Goal: Information Seeking & Learning: Learn about a topic

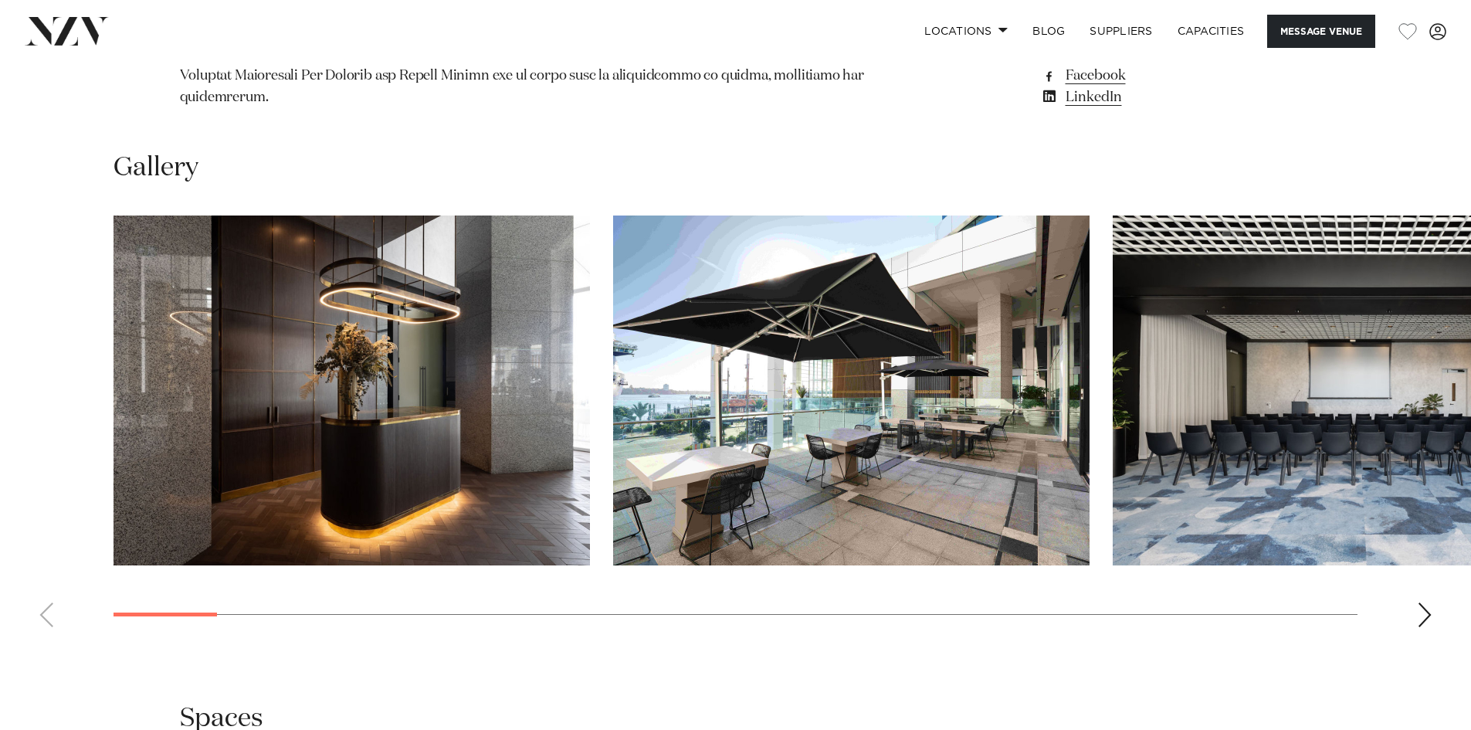
scroll to position [1898, 0]
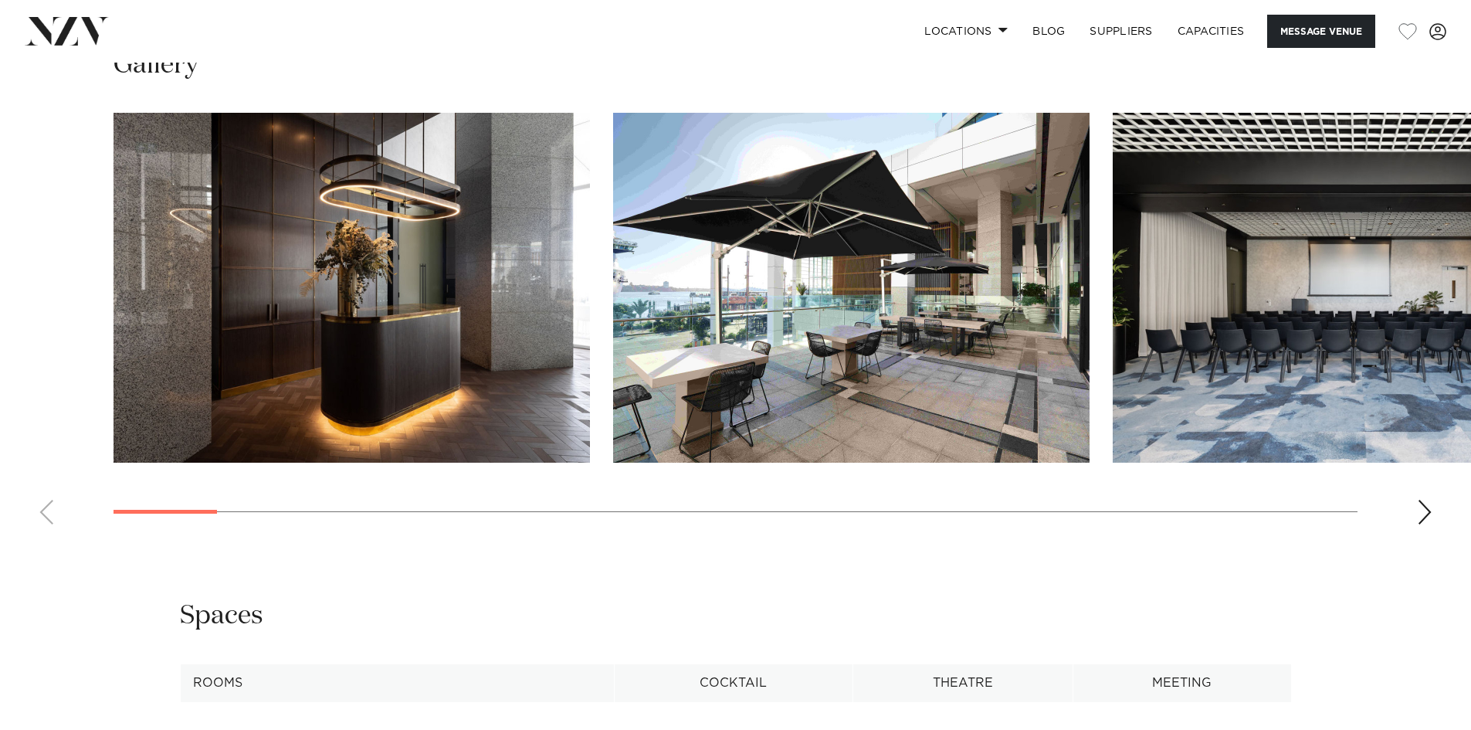
click at [1423, 500] on div "Next slide" at bounding box center [1424, 512] width 15 height 25
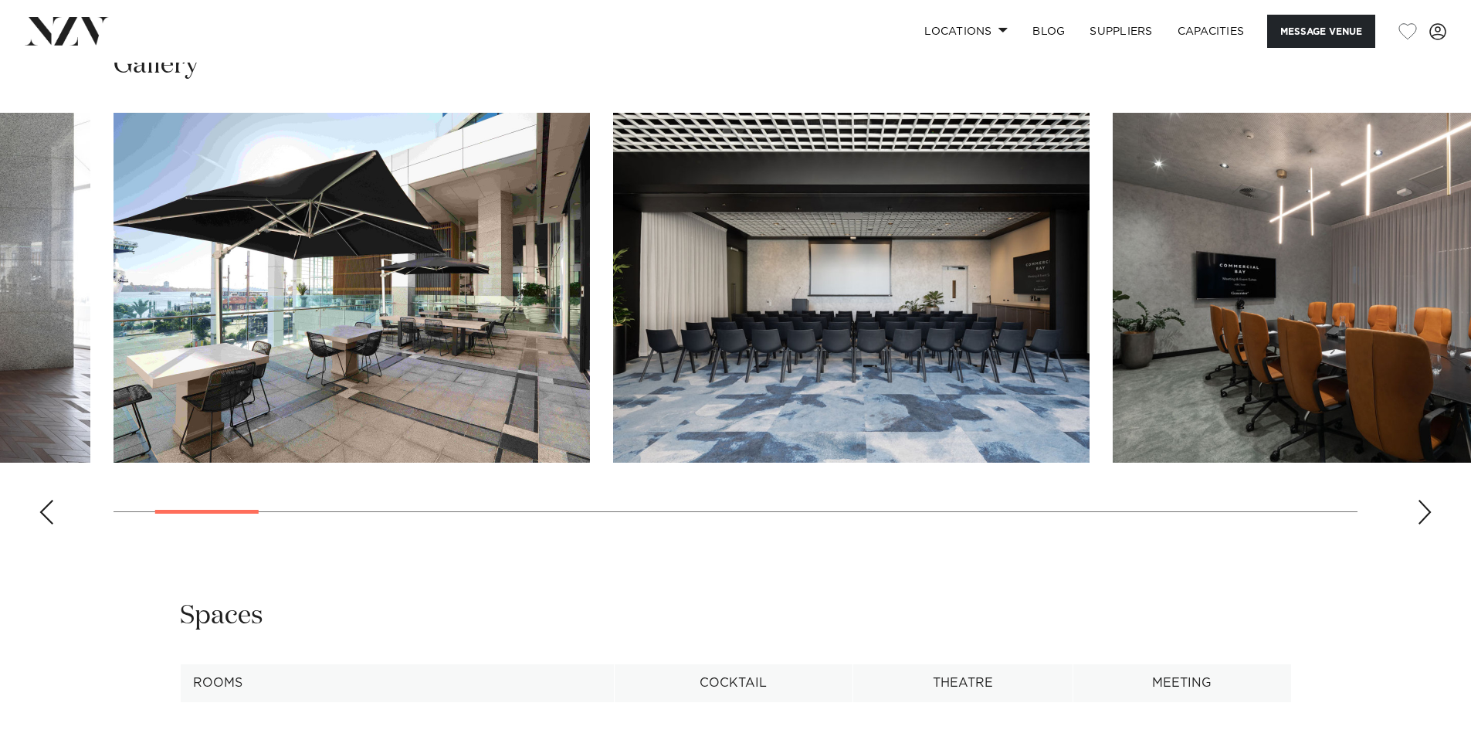
click at [823, 316] on img "3 / 30" at bounding box center [851, 288] width 477 height 350
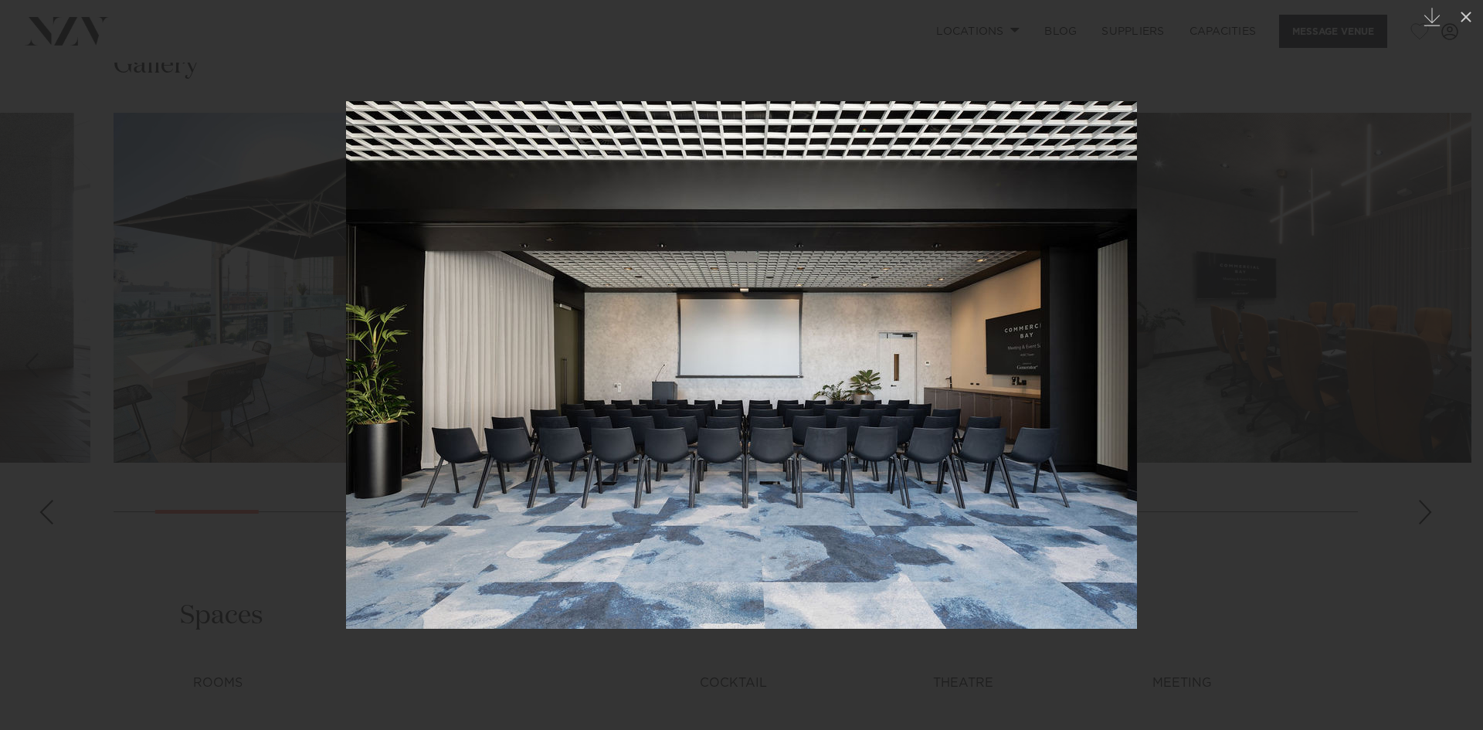
click at [1324, 551] on div at bounding box center [741, 365] width 1483 height 730
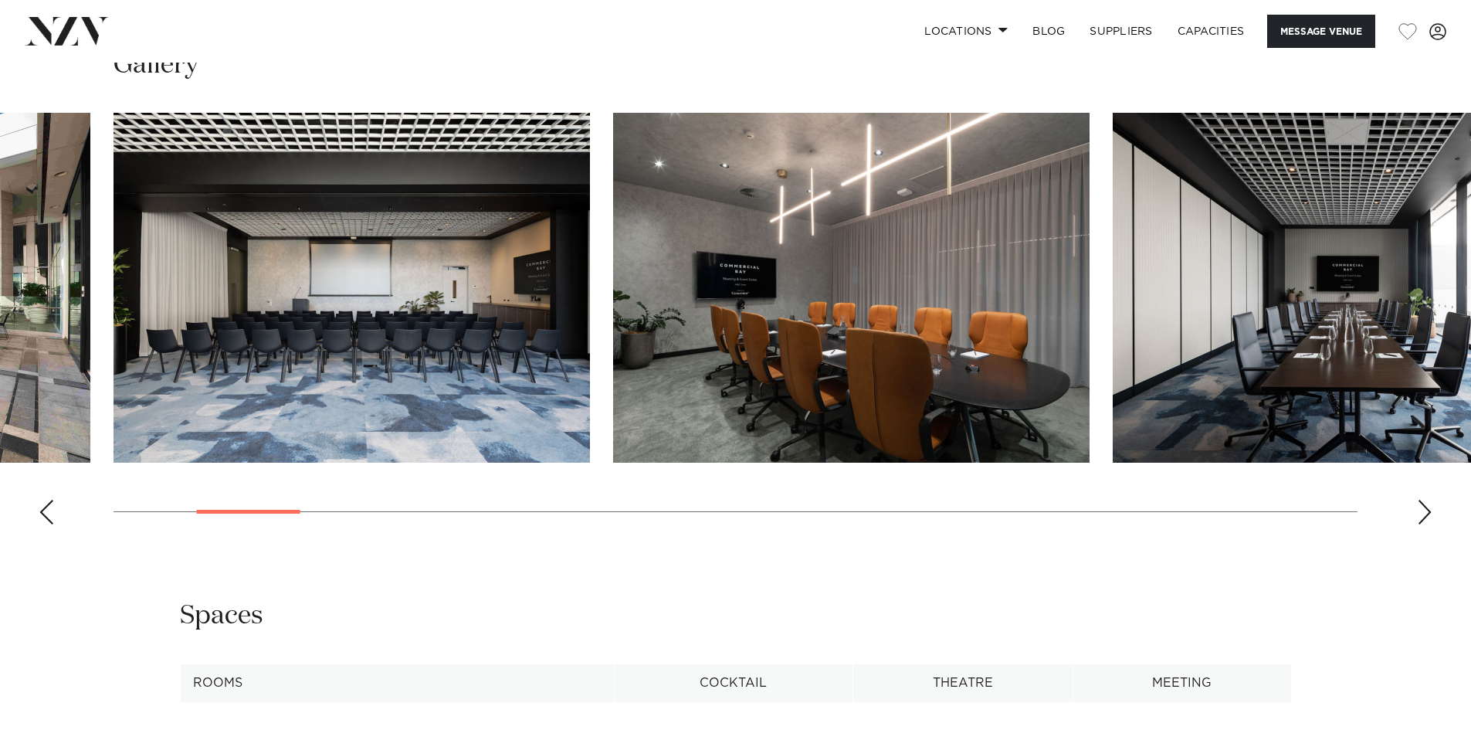
click at [273, 361] on img "3 / 30" at bounding box center [352, 288] width 477 height 350
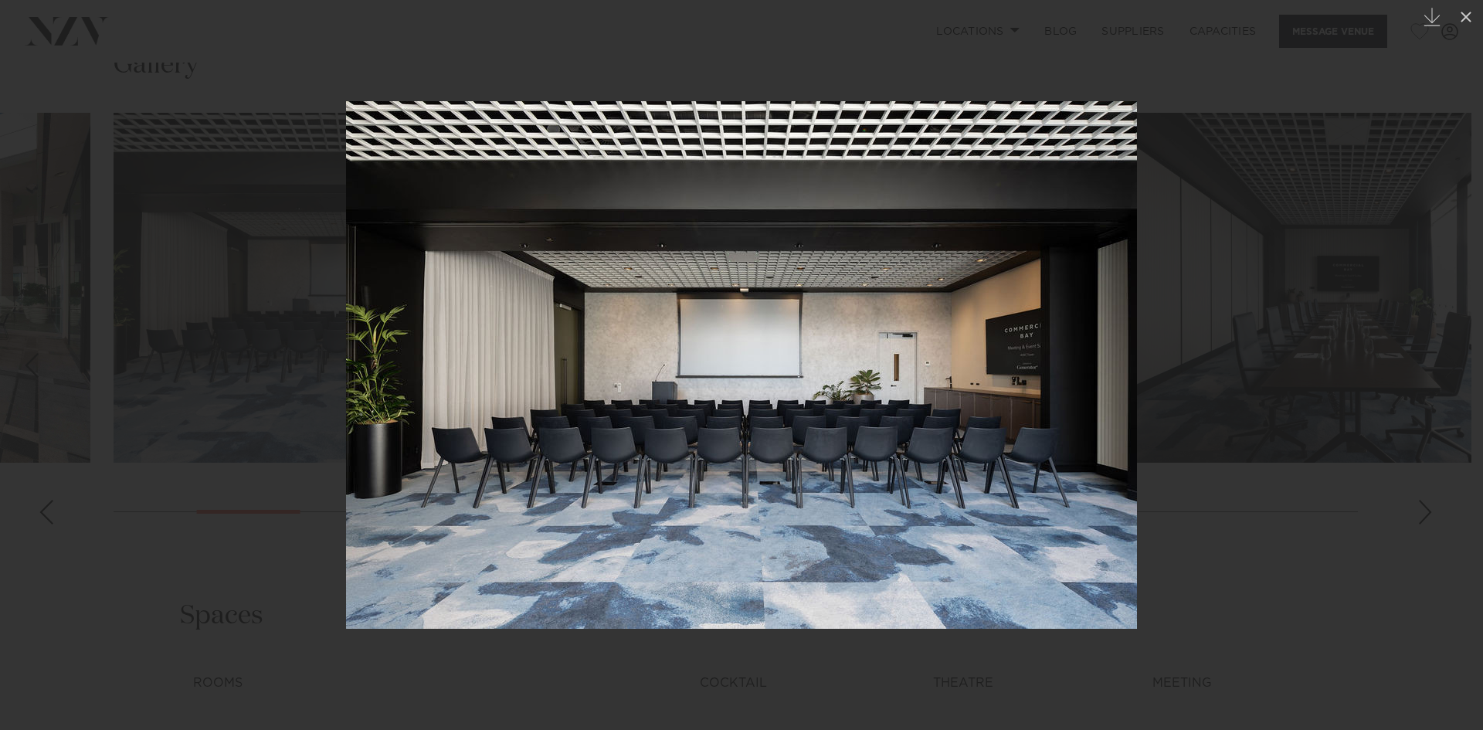
click at [1386, 624] on div at bounding box center [741, 365] width 1483 height 730
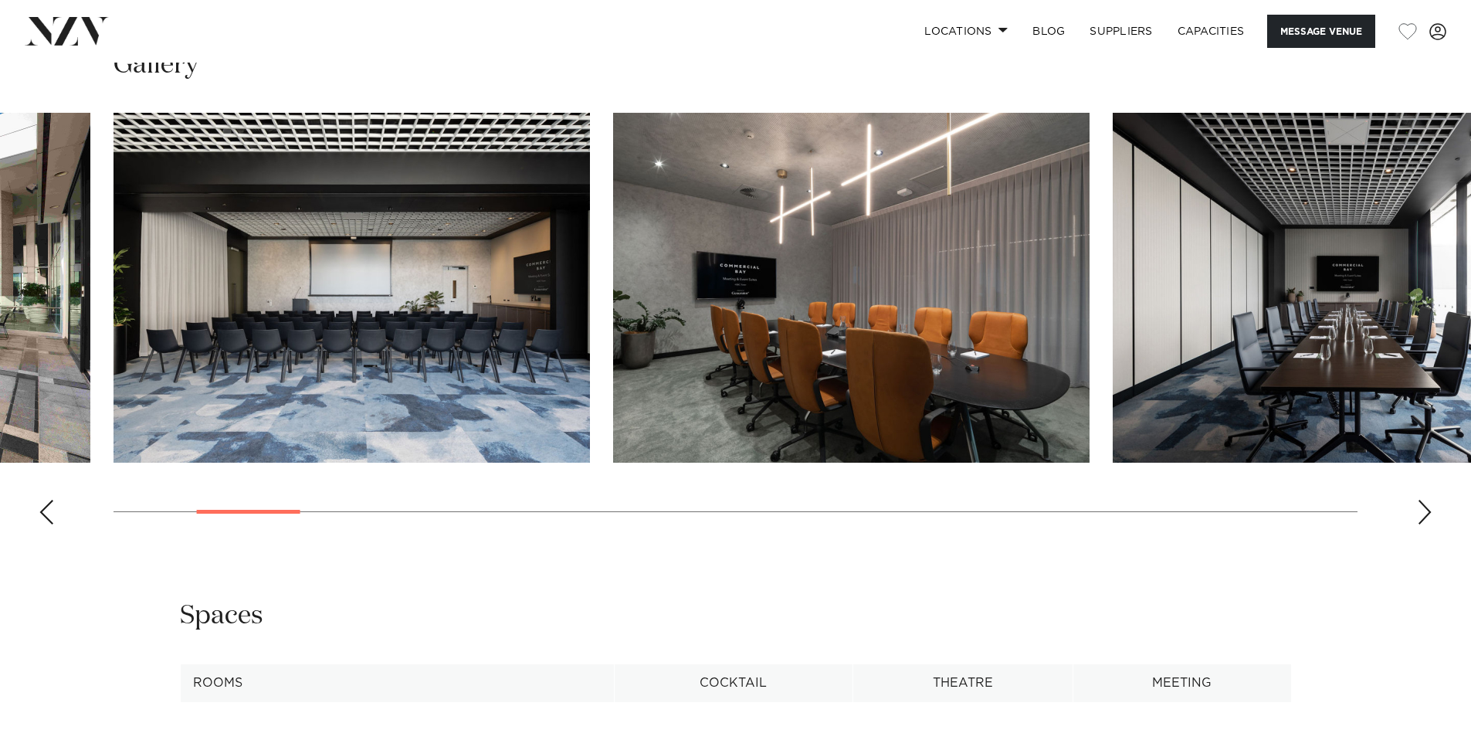
click at [1427, 500] on div "Next slide" at bounding box center [1424, 512] width 15 height 25
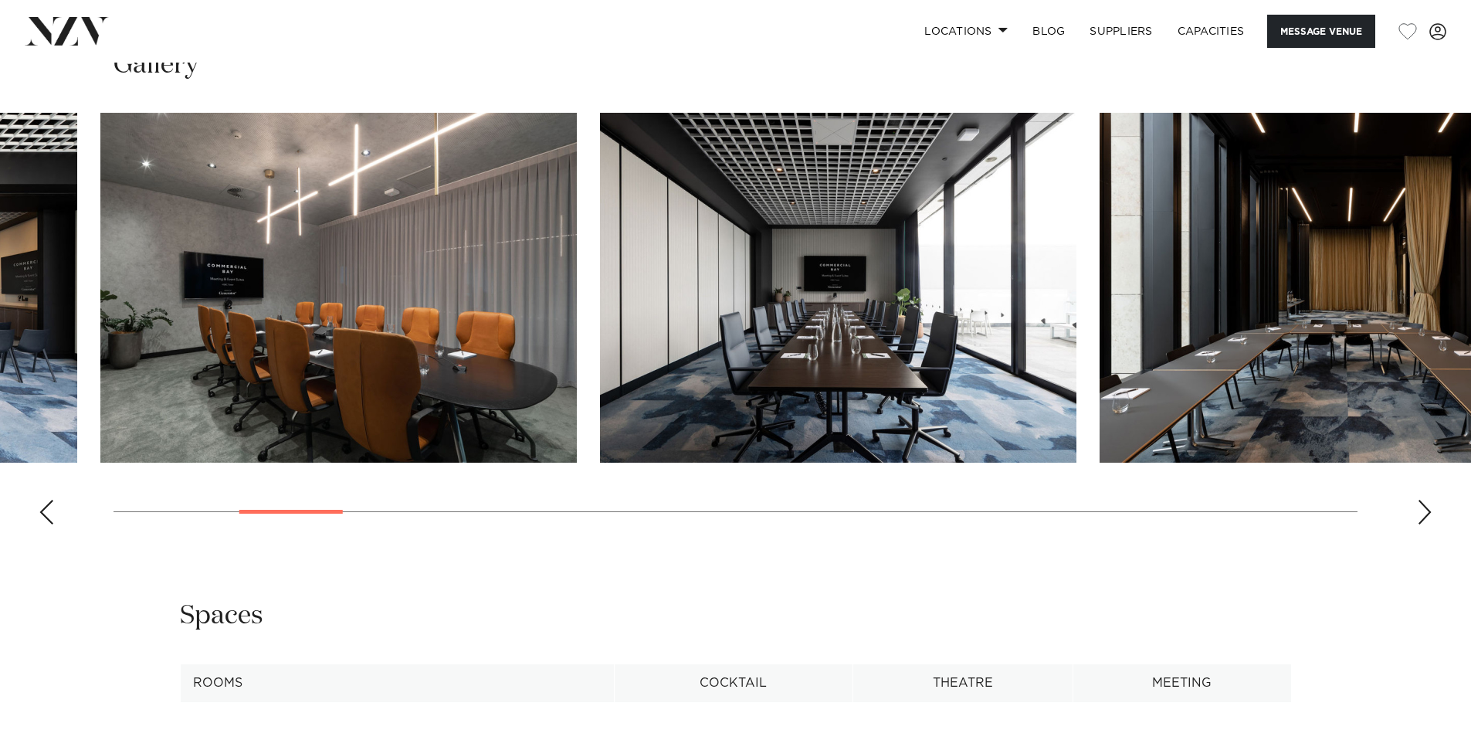
click at [1311, 505] on swiper-container at bounding box center [735, 325] width 1471 height 424
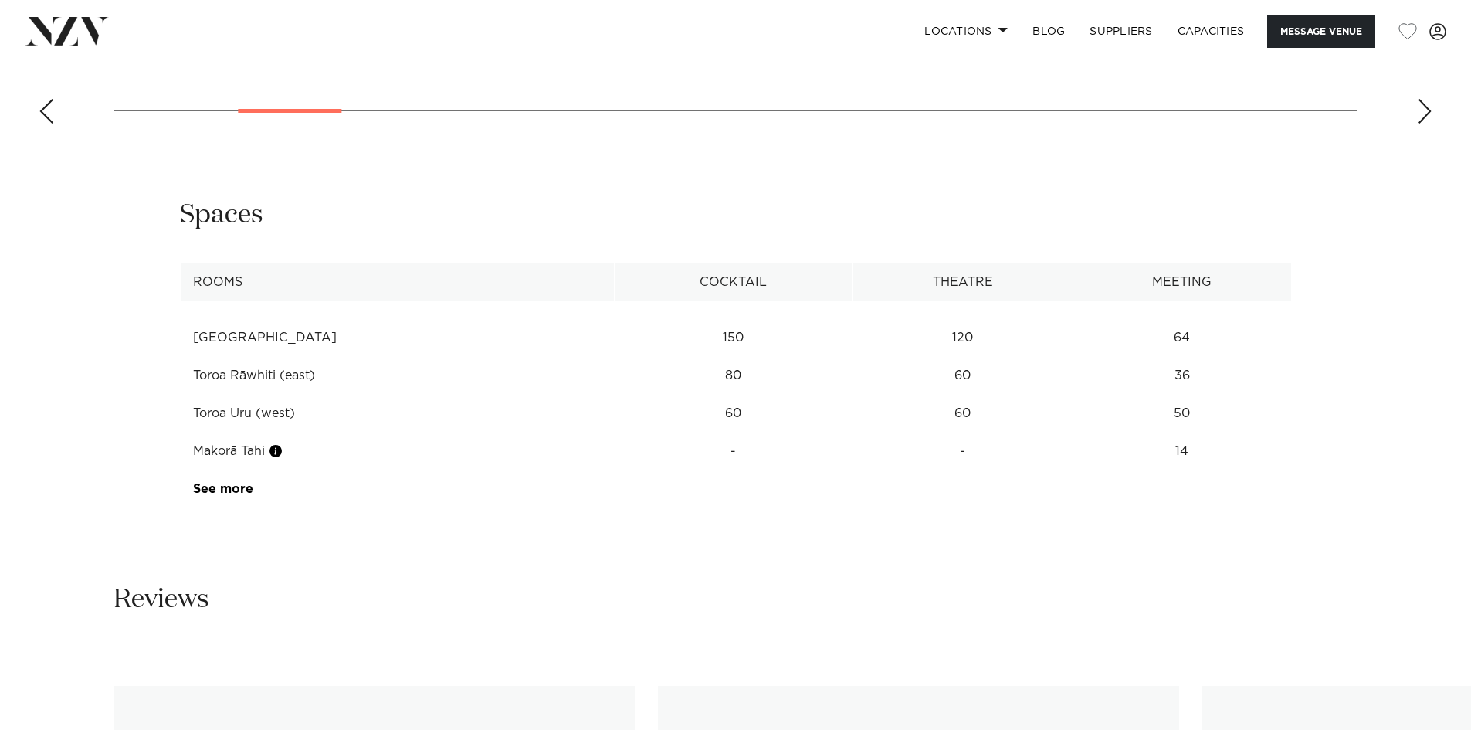
scroll to position [2293, 0]
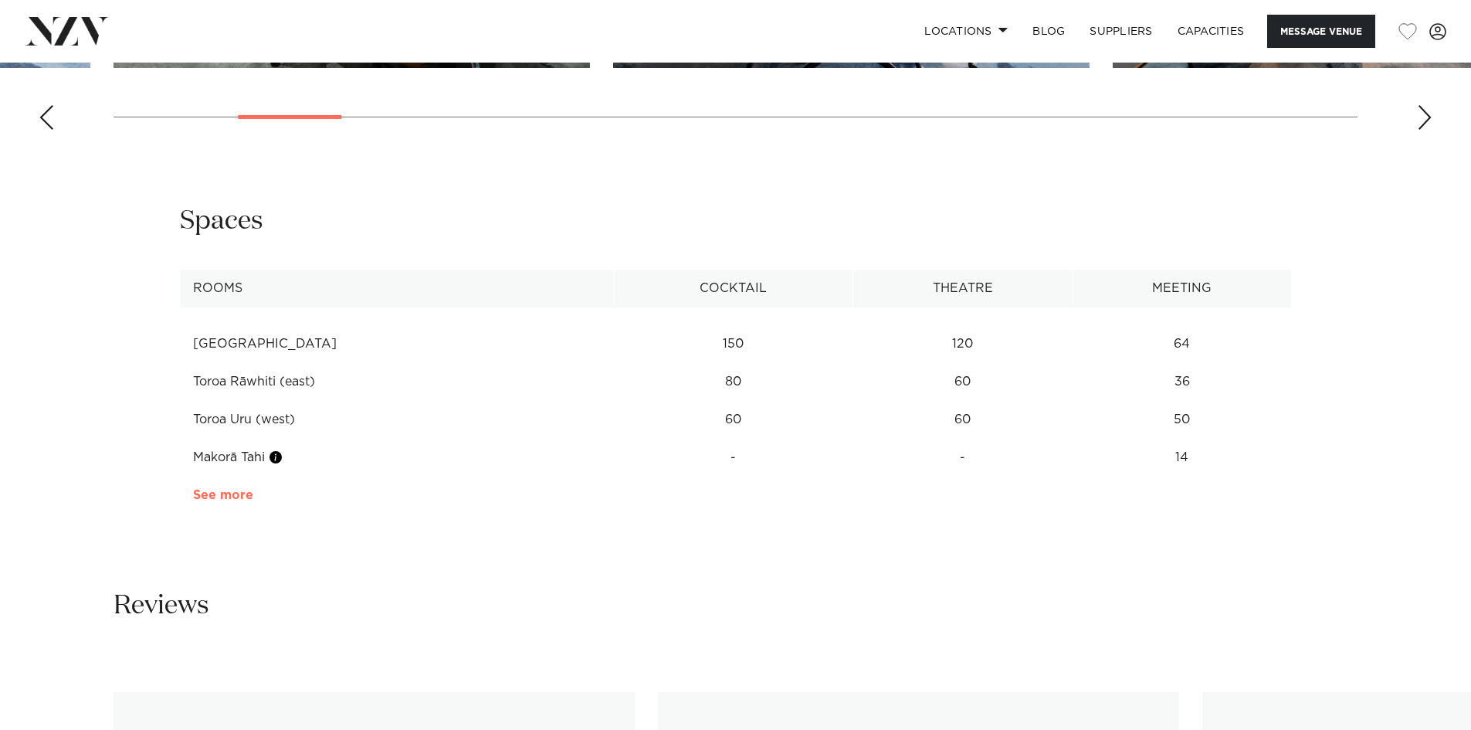
click at [210, 489] on link "See more" at bounding box center [253, 495] width 120 height 12
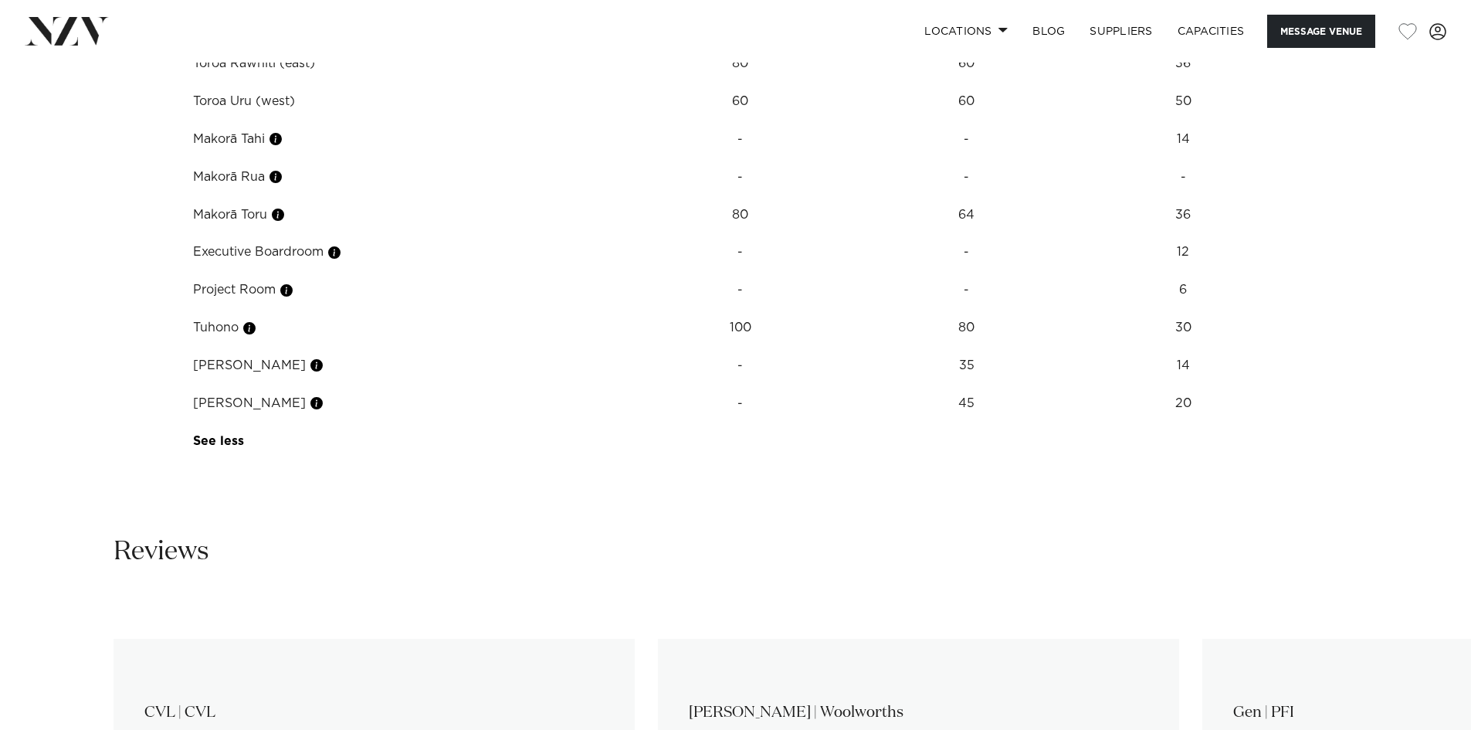
scroll to position [2648, 0]
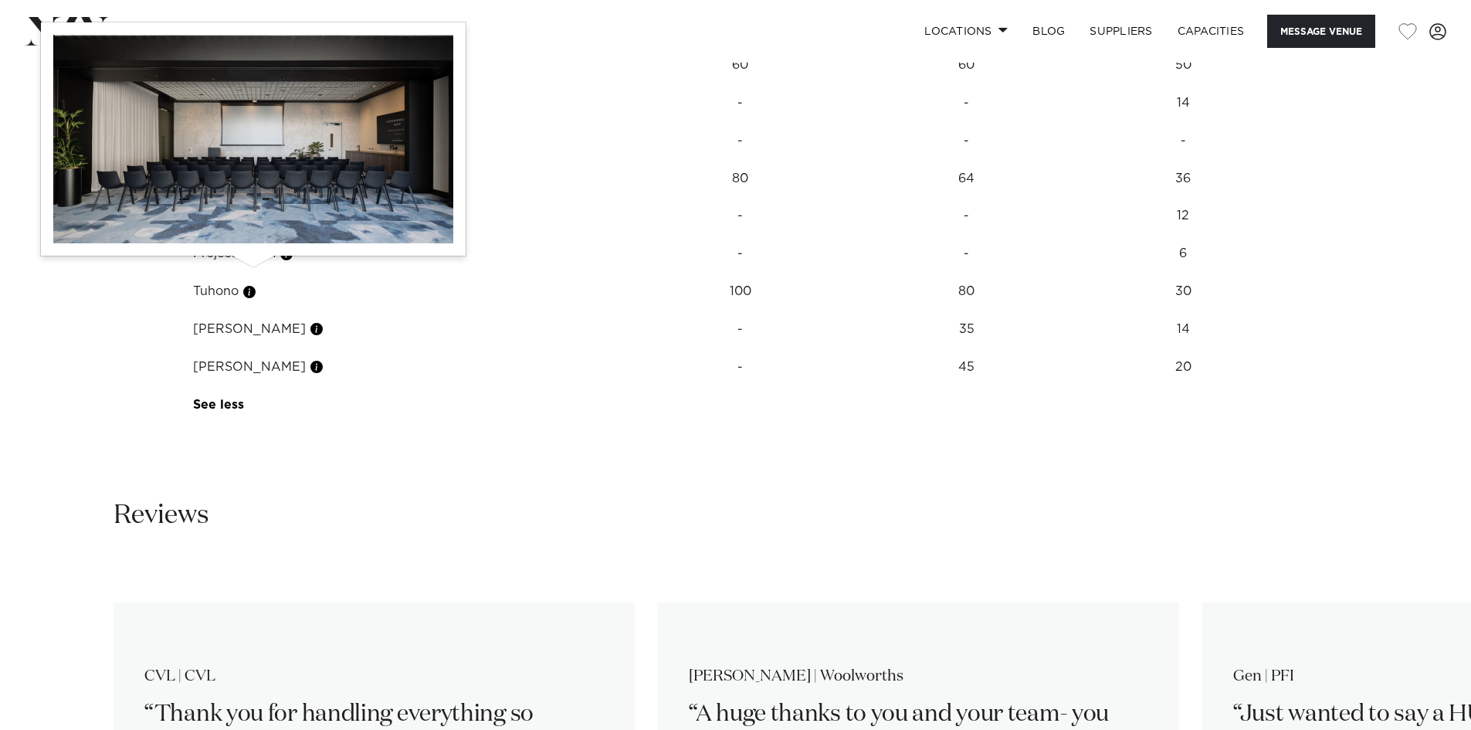
click at [257, 284] on button "button" at bounding box center [249, 291] width 15 height 15
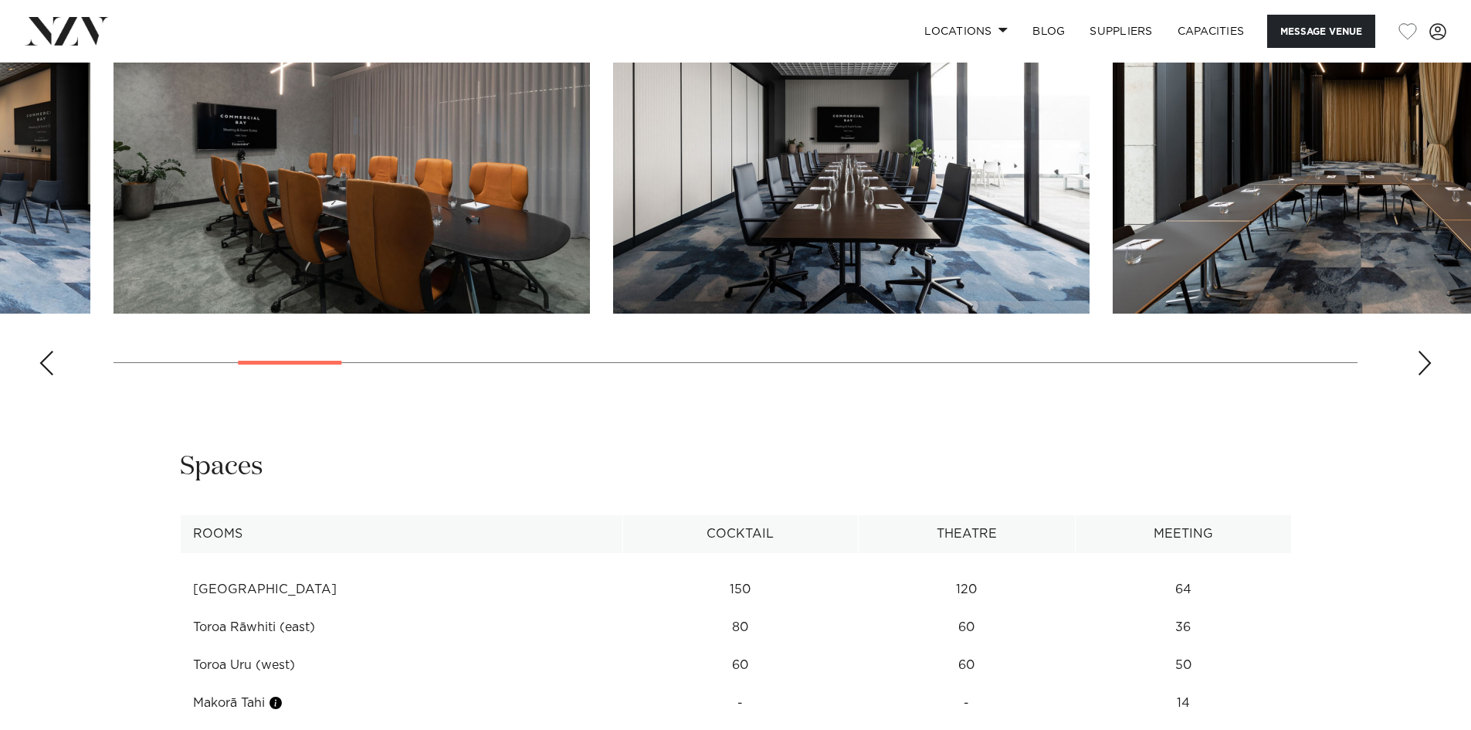
scroll to position [1819, 0]
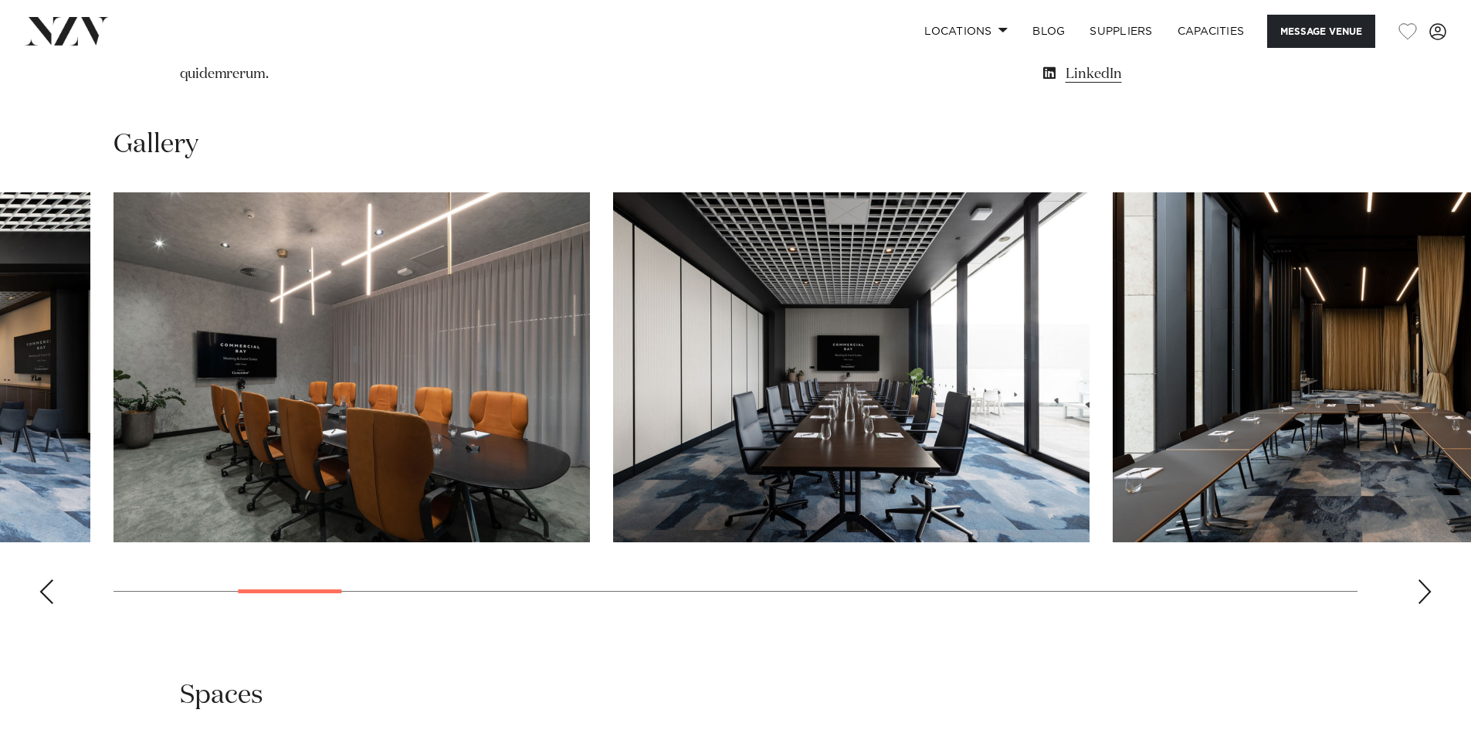
click at [41, 579] on div "Previous slide" at bounding box center [46, 591] width 15 height 25
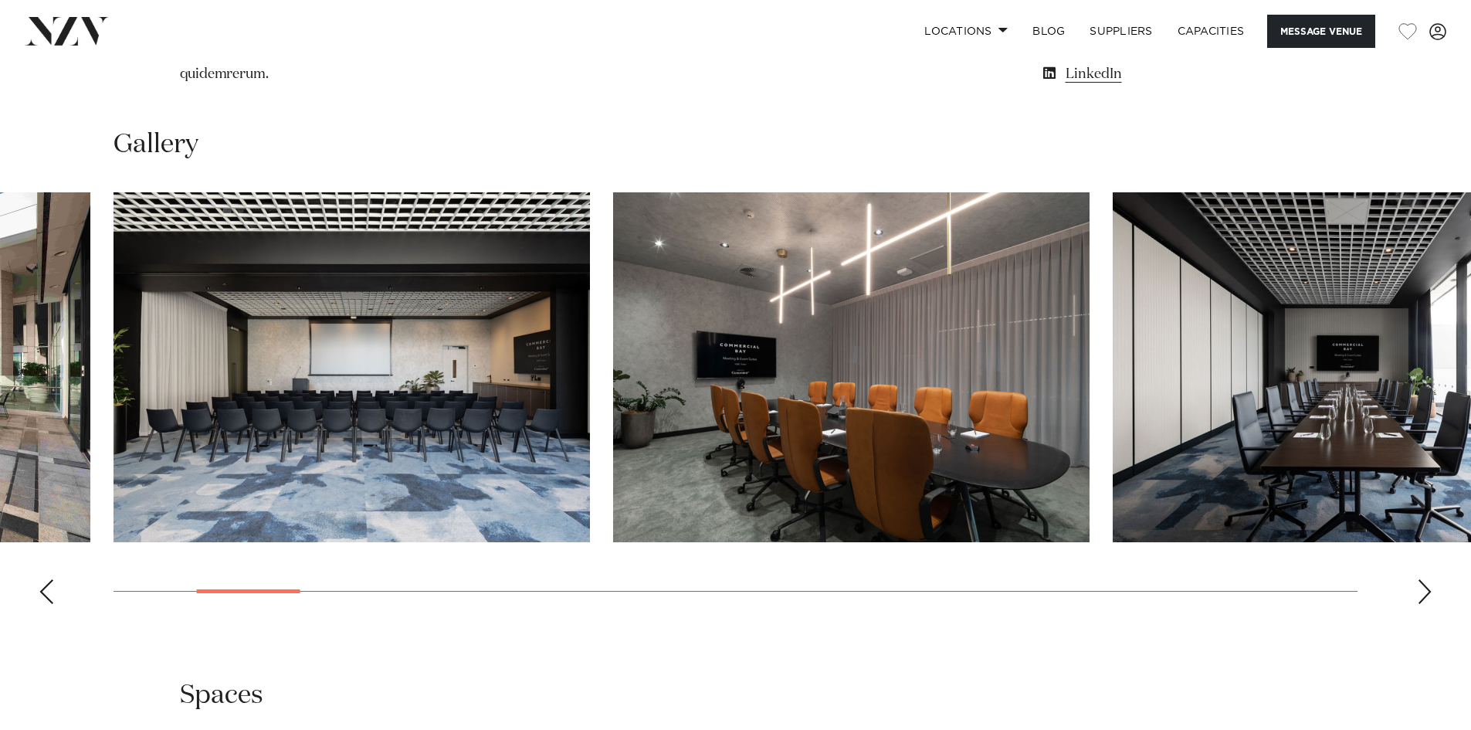
click at [41, 579] on div "Previous slide" at bounding box center [46, 591] width 15 height 25
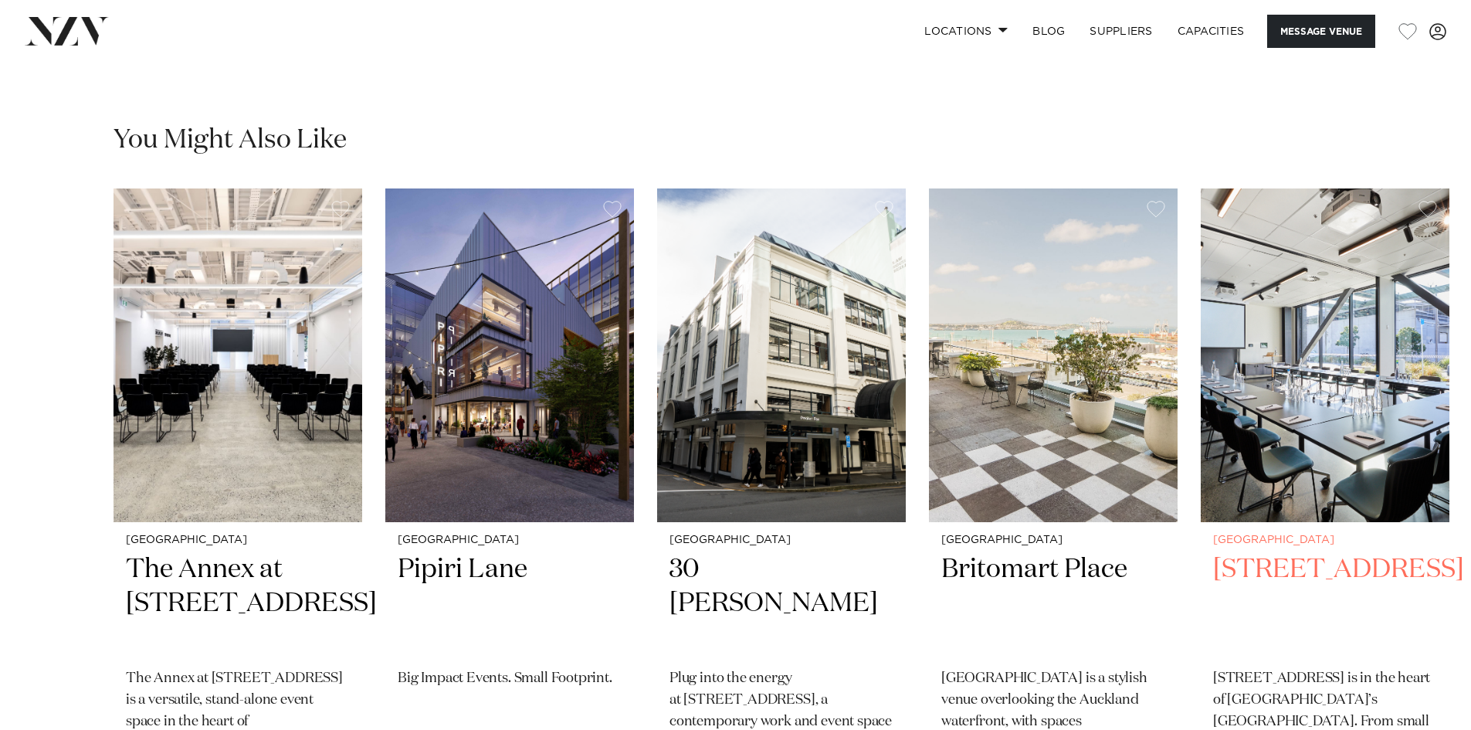
scroll to position [3662, 0]
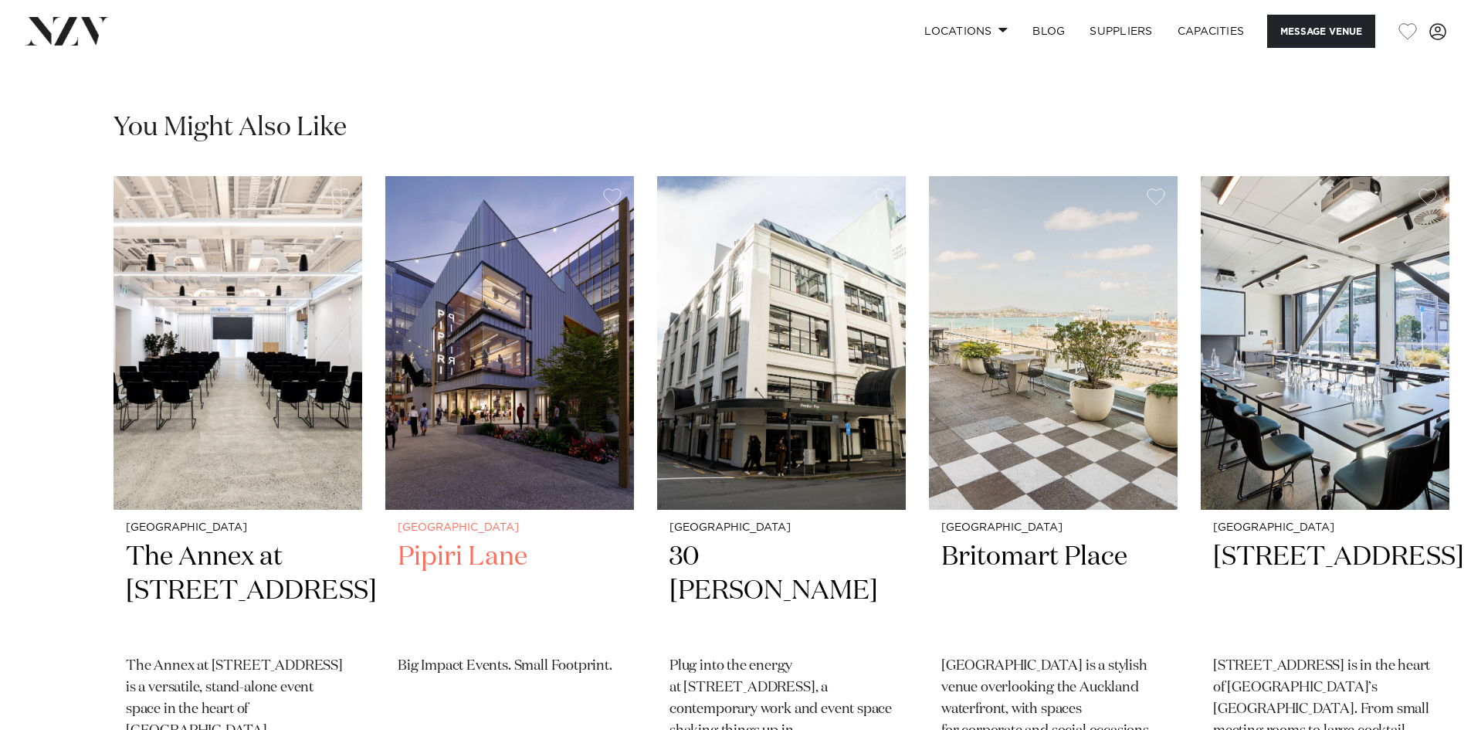
click at [468, 387] on img "2 / 6" at bounding box center [509, 343] width 249 height 334
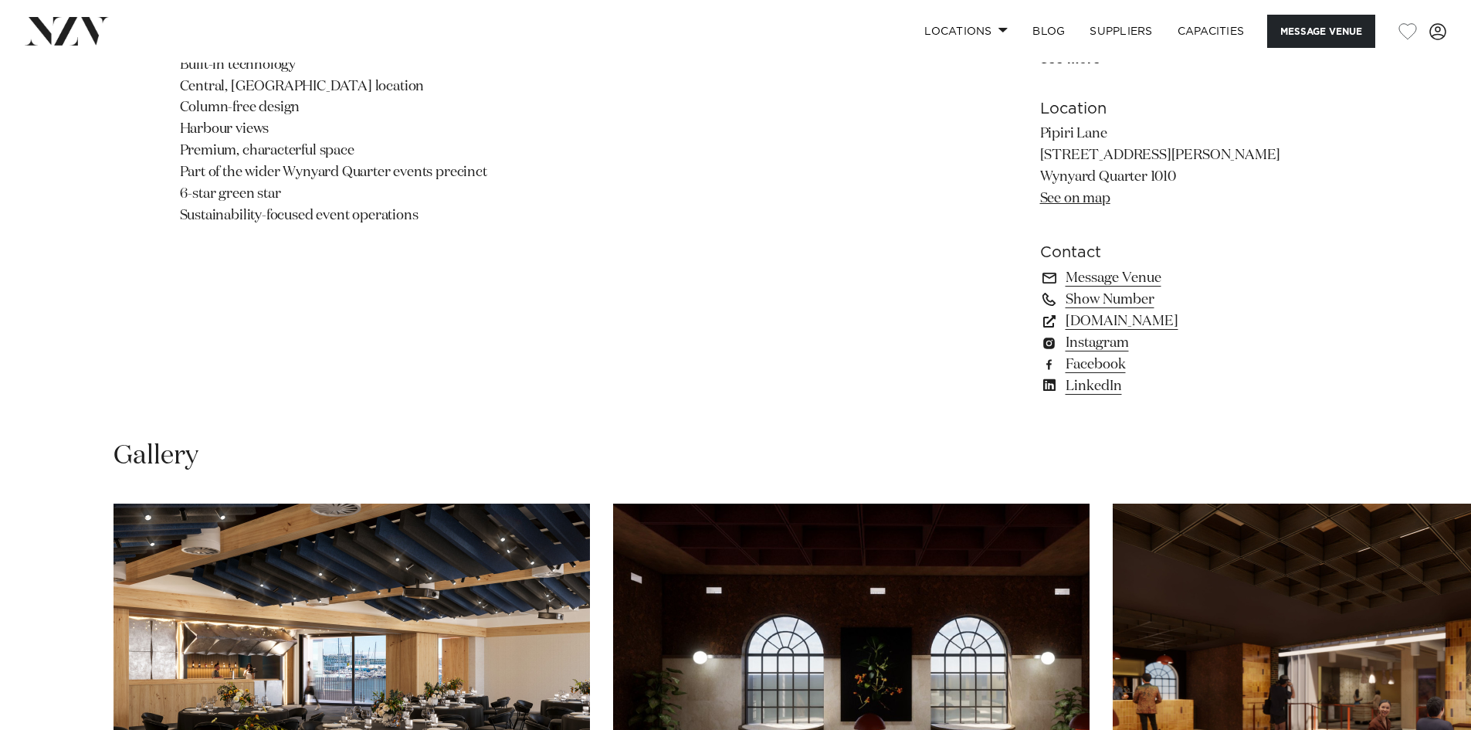
scroll to position [1132, 0]
